Goal: Transaction & Acquisition: Purchase product/service

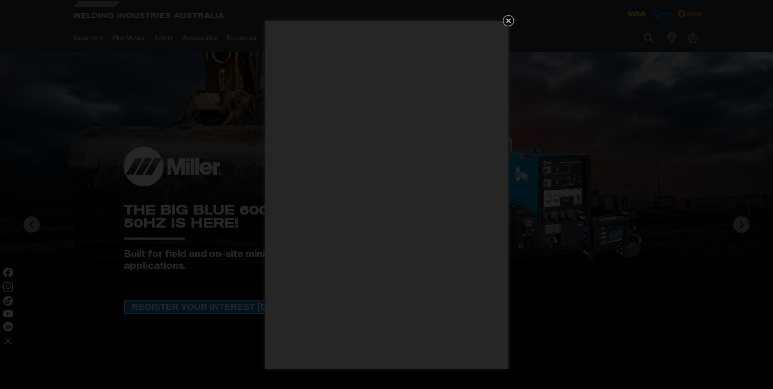
click at [505, 19] on icon "Get 5 WIA Welding Guides Free!" at bounding box center [509, 21] width 10 height 10
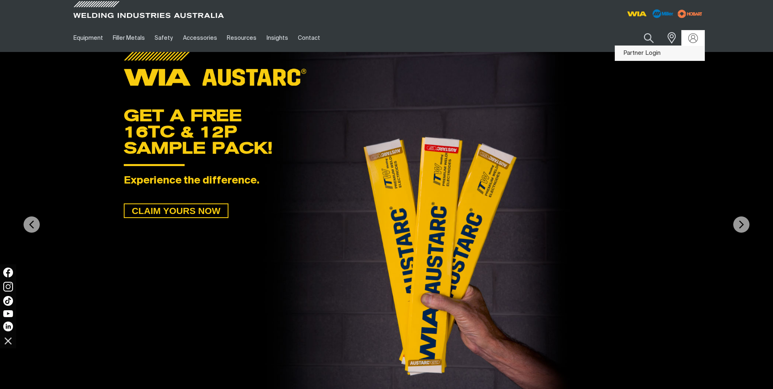
click at [653, 56] on link "Partner Login" at bounding box center [659, 53] width 89 height 15
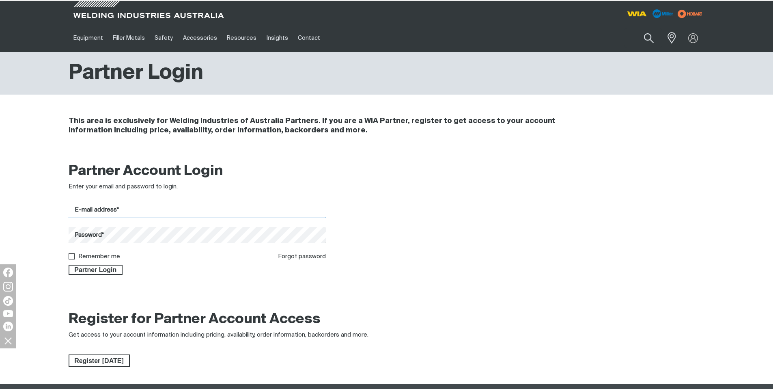
type input "[EMAIL_ADDRESS][DOMAIN_NAME]"
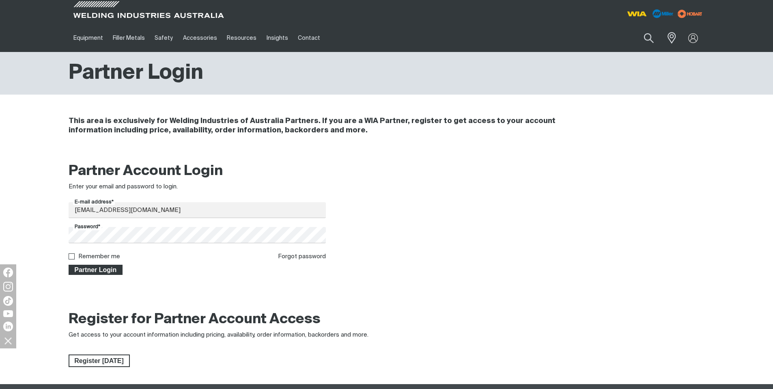
click at [117, 270] on span "Partner Login" at bounding box center [95, 270] width 53 height 11
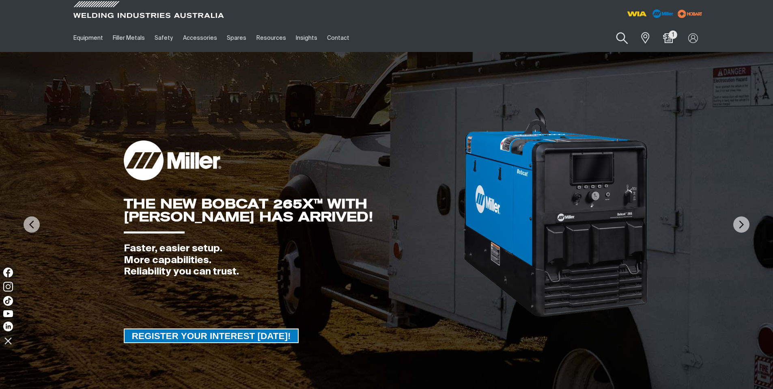
click at [615, 39] on button "Search products" at bounding box center [622, 38] width 33 height 23
click at [576, 39] on input "Search" at bounding box center [573, 38] width 125 height 18
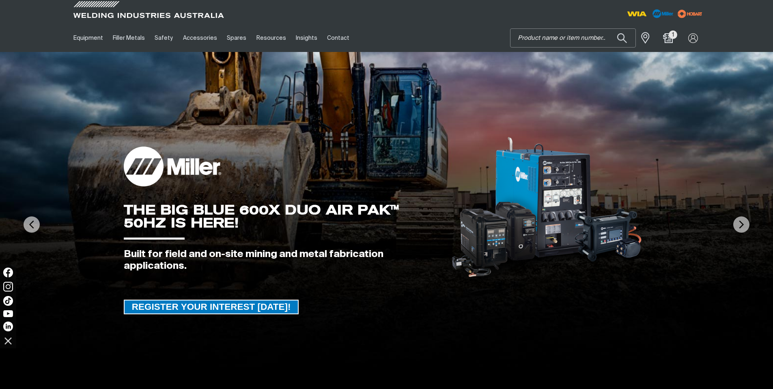
paste input "MR239168"
type input "MR239168"
click at [608, 28] on button "Search products" at bounding box center [622, 37] width 28 height 19
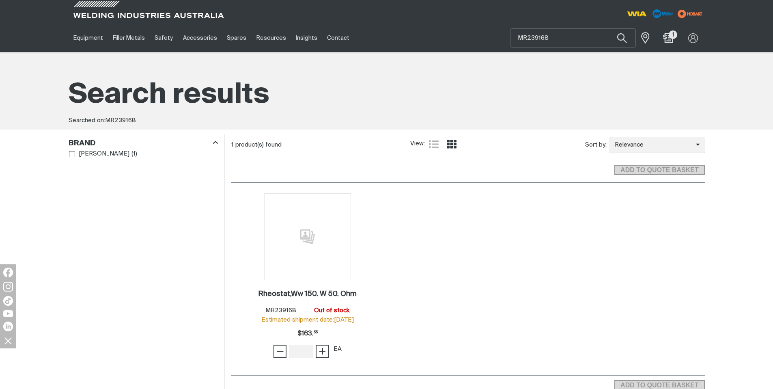
scroll to position [2, 0]
